Goal: Task Accomplishment & Management: Manage account settings

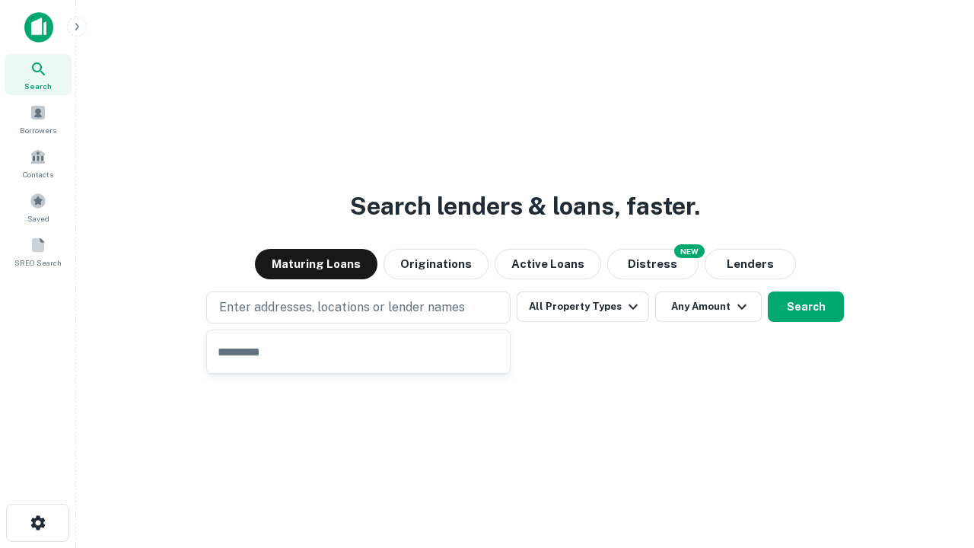
type input "**********"
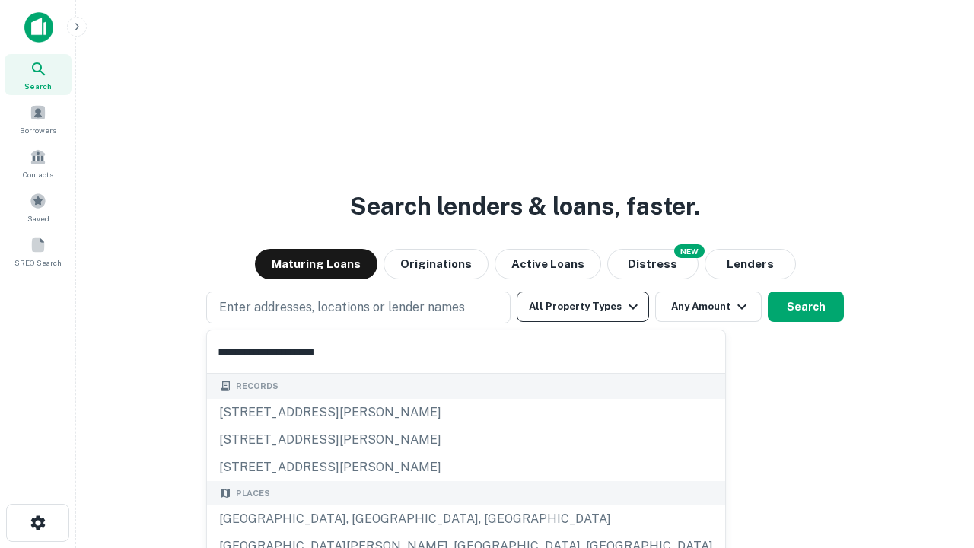
click at [583, 307] on button "All Property Types" at bounding box center [582, 306] width 132 height 30
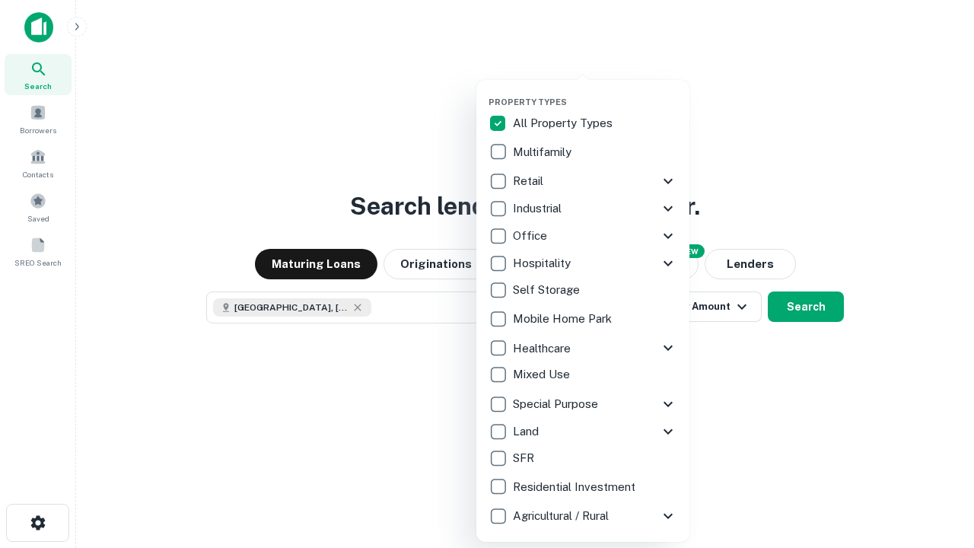
click at [595, 92] on button "button" at bounding box center [594, 92] width 213 height 1
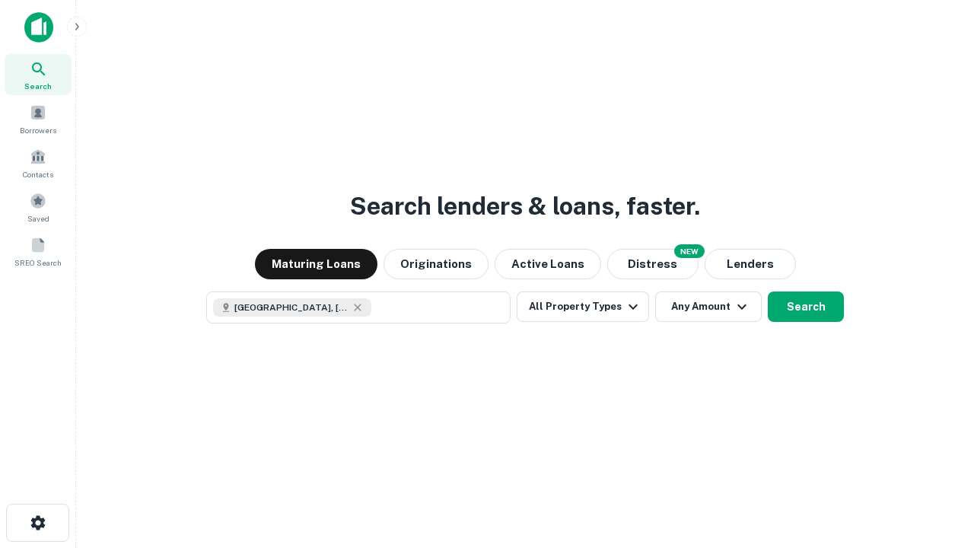
scroll to position [24, 0]
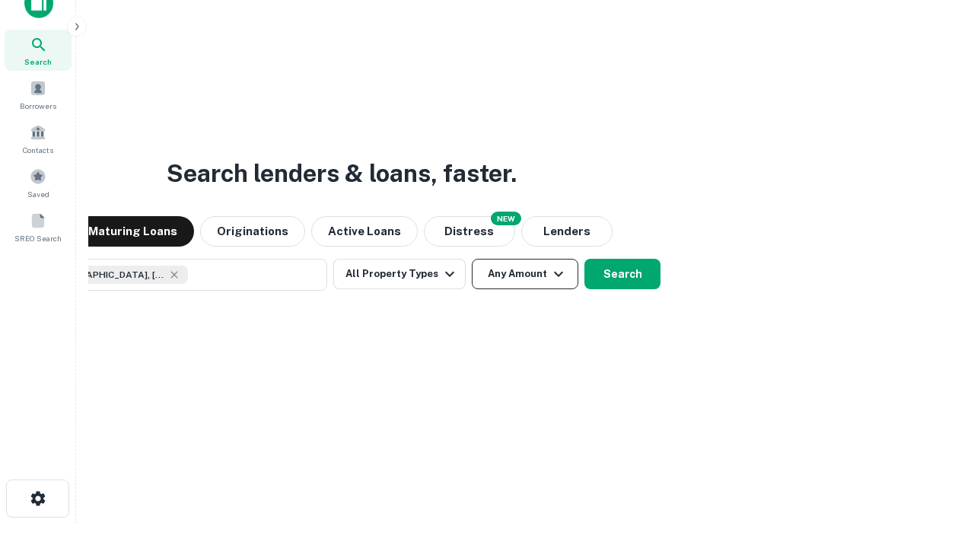
click at [472, 259] on button "Any Amount" at bounding box center [525, 274] width 106 height 30
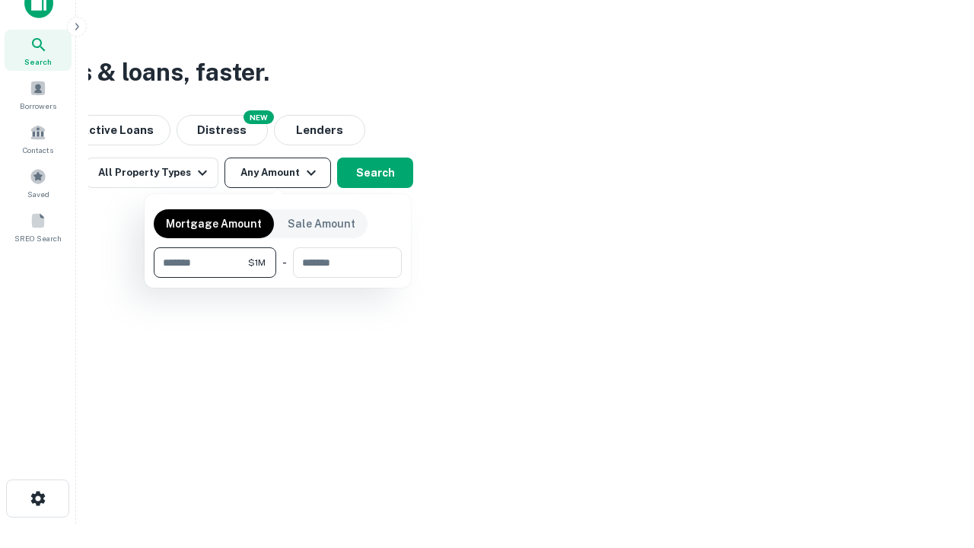
type input "*******"
click at [278, 278] on button "button" at bounding box center [278, 278] width 248 height 1
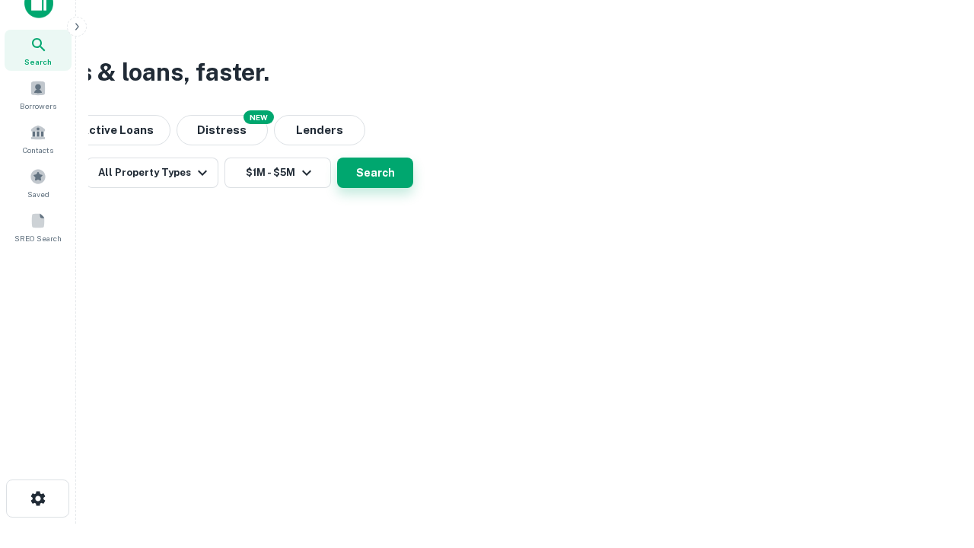
click at [413, 188] on button "Search" at bounding box center [375, 172] width 76 height 30
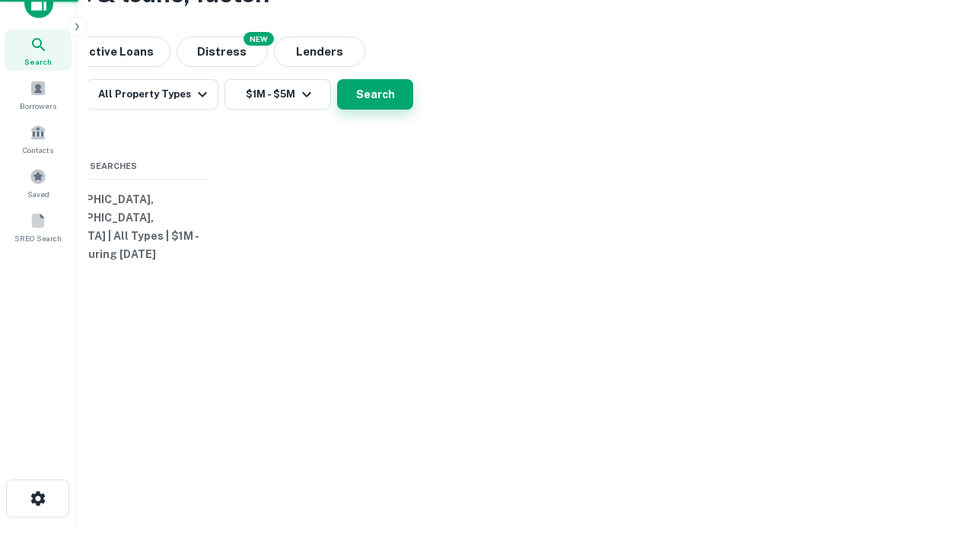
scroll to position [0, 281]
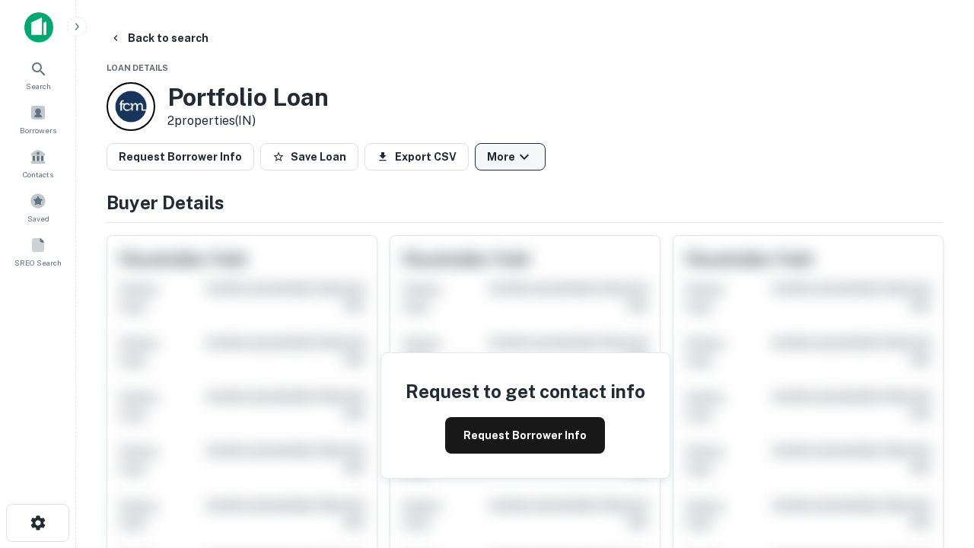
click at [510, 157] on button "More" at bounding box center [510, 156] width 71 height 27
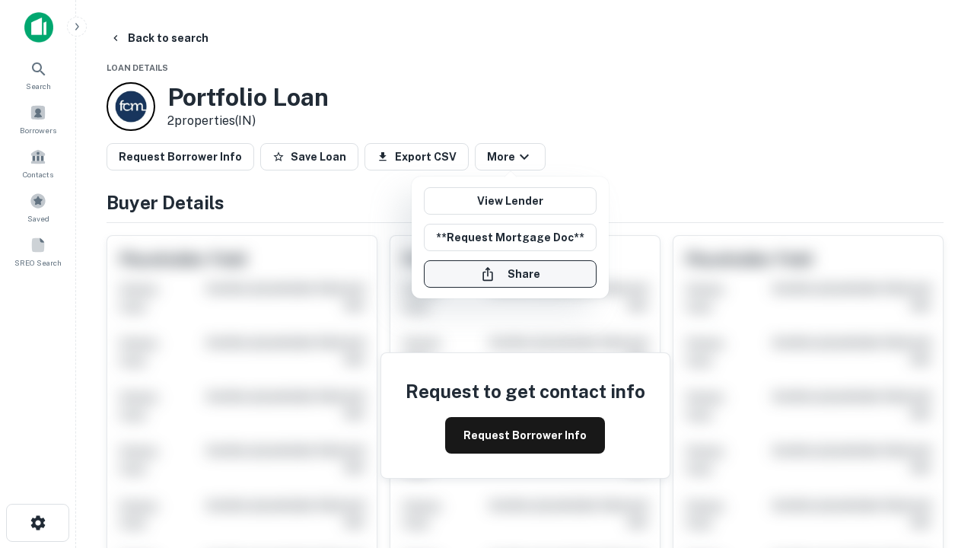
click at [510, 274] on button "Share" at bounding box center [510, 273] width 173 height 27
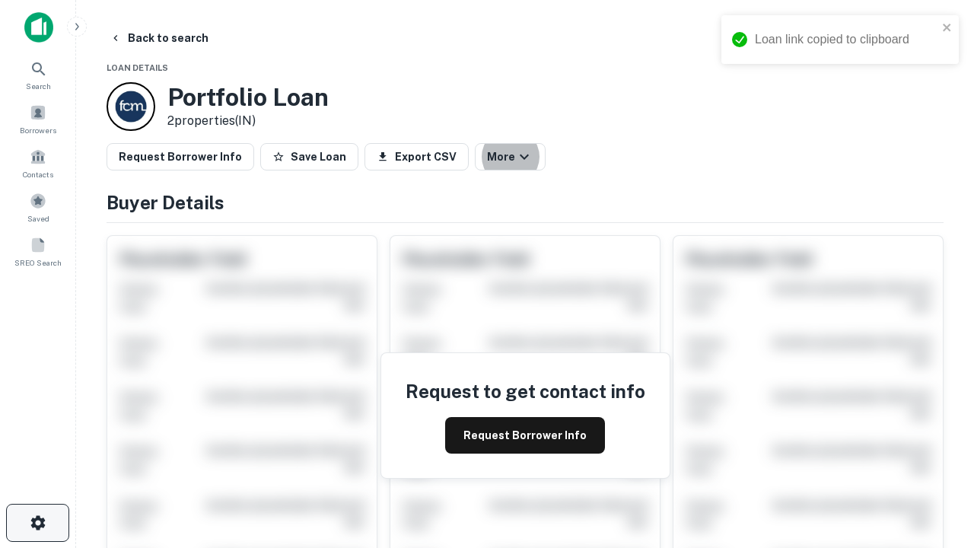
click at [37, 523] on icon "button" at bounding box center [38, 522] width 18 height 18
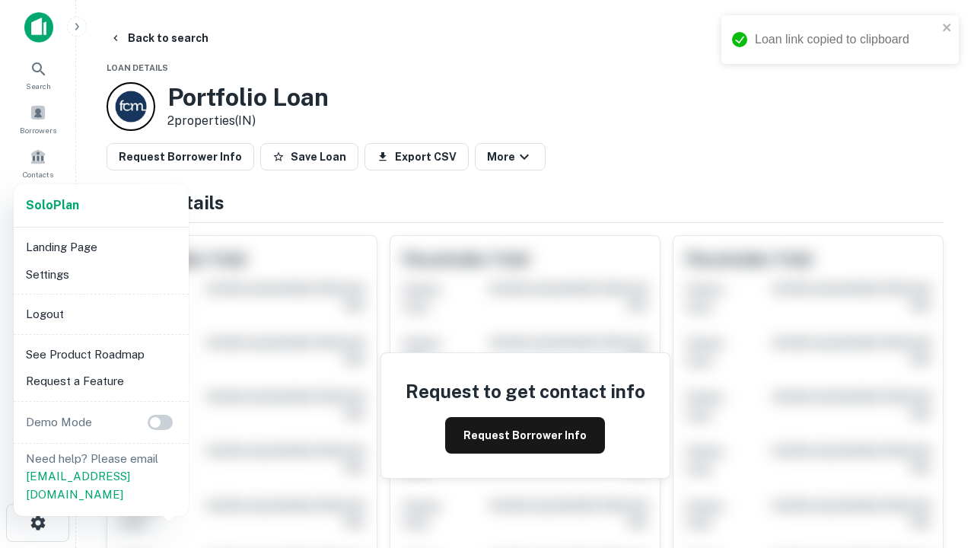
click at [100, 313] on li "Logout" at bounding box center [101, 313] width 163 height 27
